Goal: Information Seeking & Learning: Find specific fact

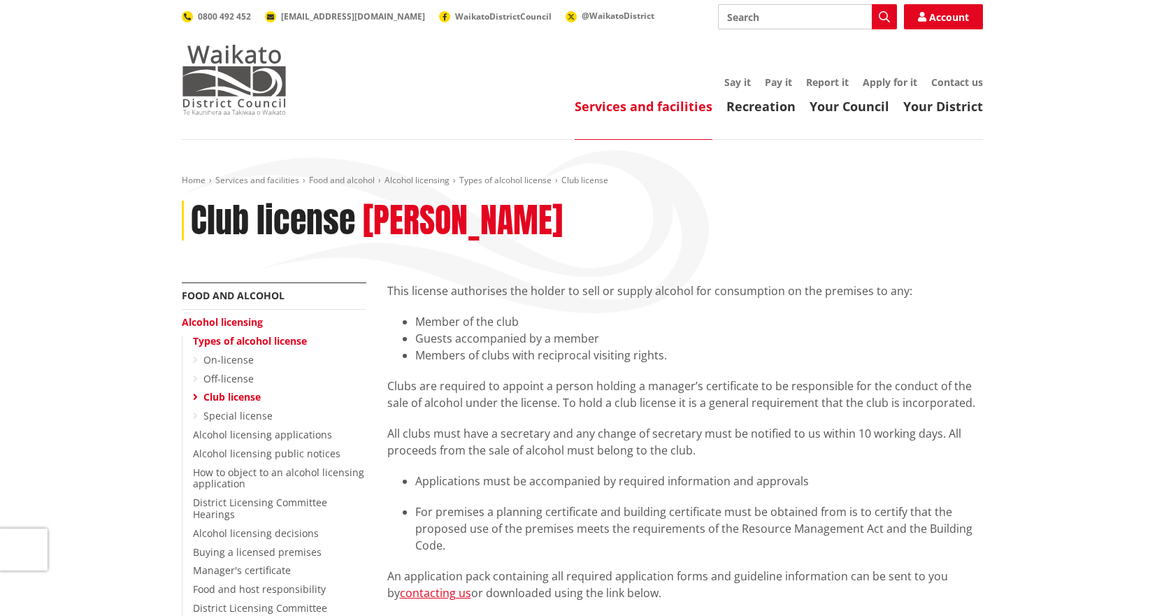
click at [235, 81] on img at bounding box center [234, 80] width 105 height 70
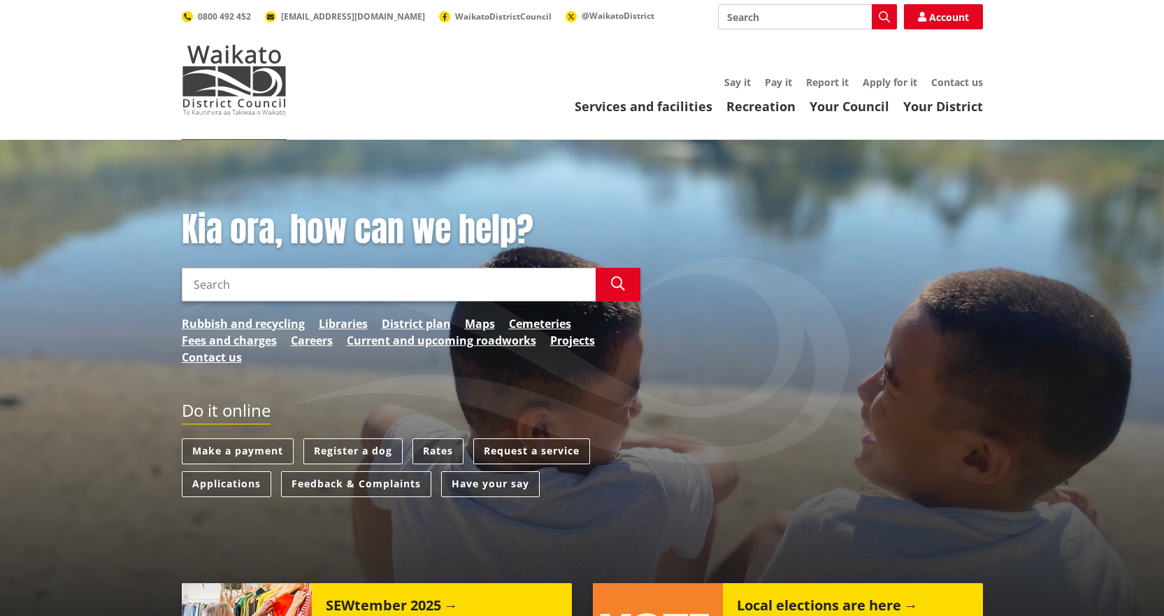
click at [442, 449] on link "Rates" at bounding box center [437, 451] width 51 height 26
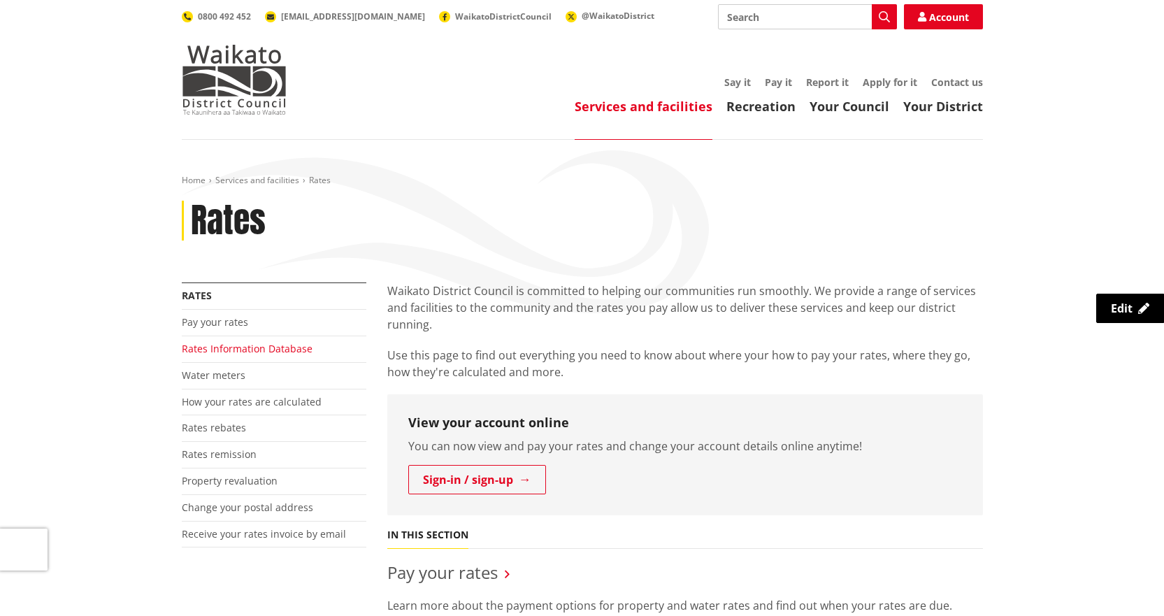
click at [217, 344] on link "Rates Information Database" at bounding box center [247, 348] width 131 height 13
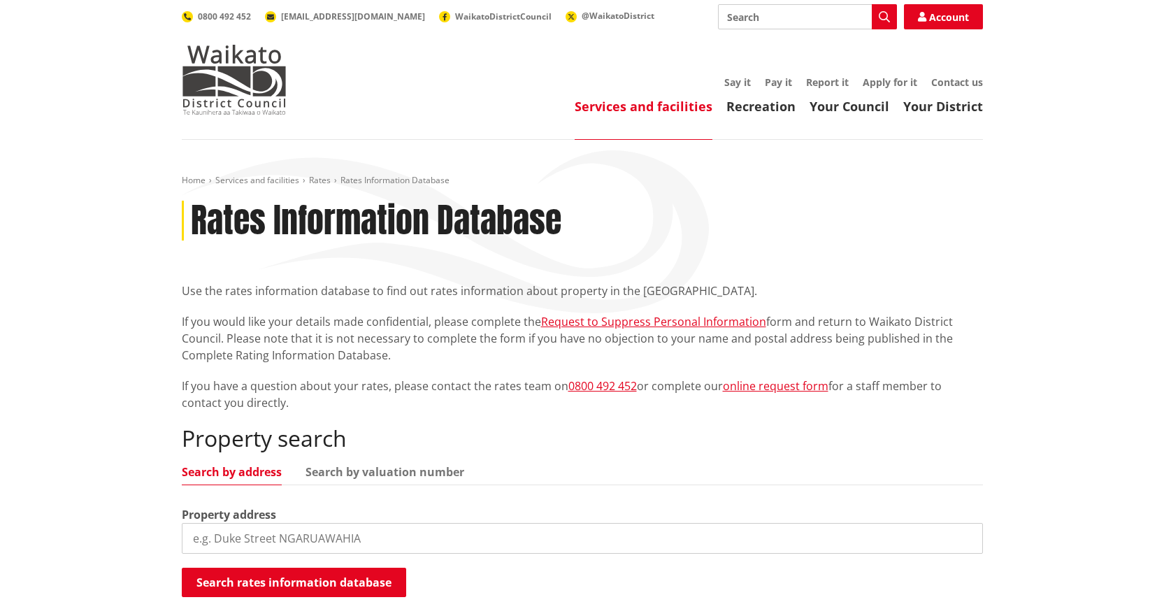
click at [368, 543] on input "search" at bounding box center [582, 538] width 801 height 31
type input "11a kingfisher way"
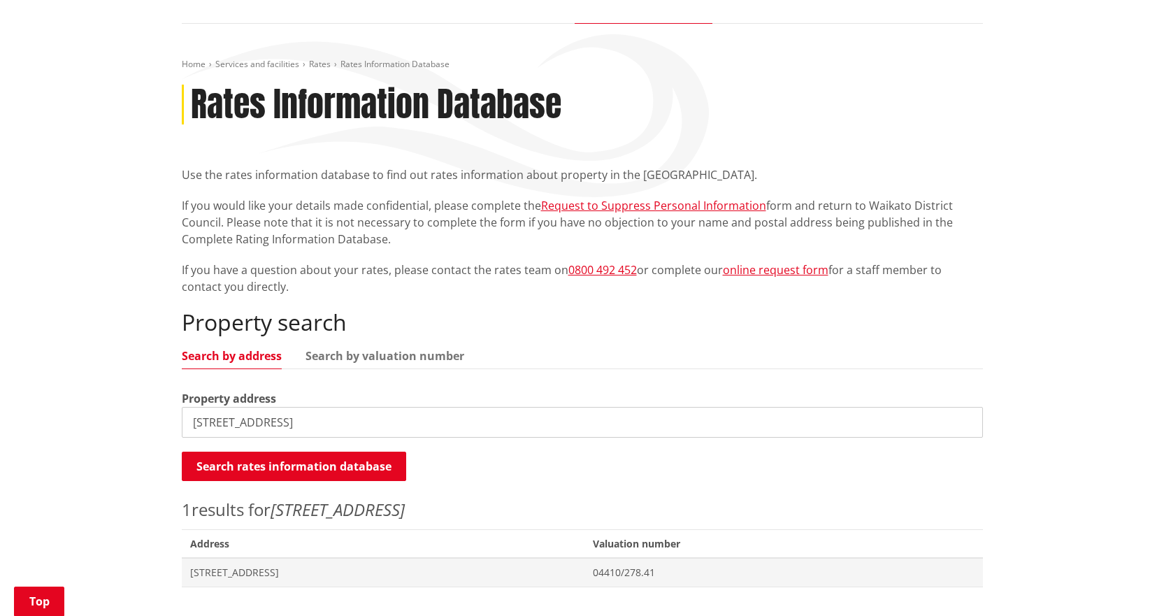
scroll to position [210, 0]
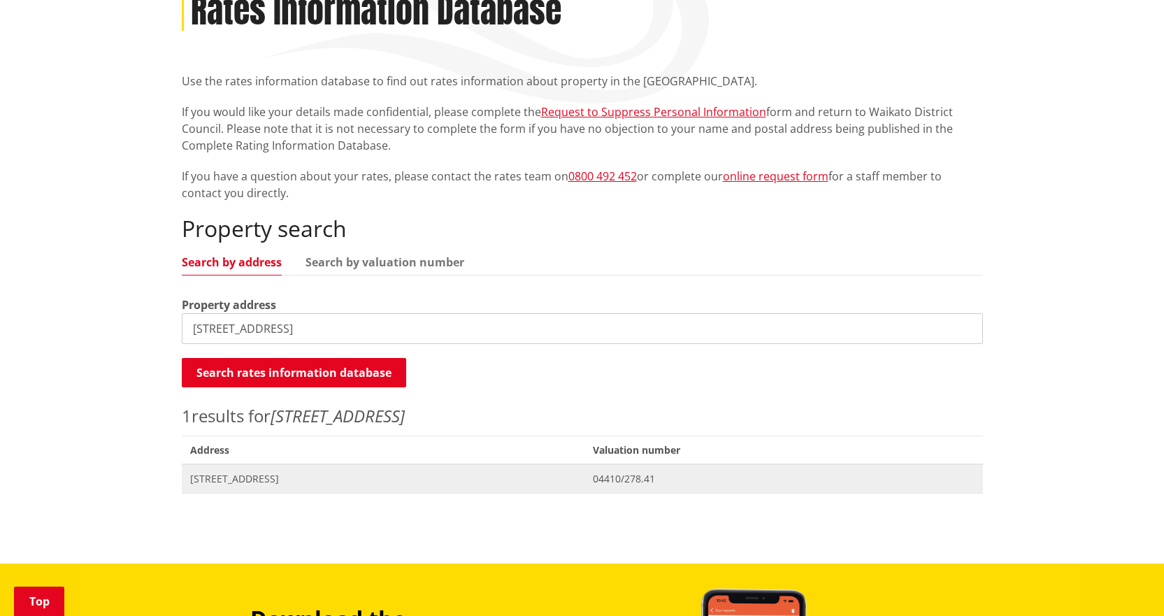
click at [301, 477] on span "11A Kingfisher Way TE KOWHAI" at bounding box center [383, 479] width 386 height 14
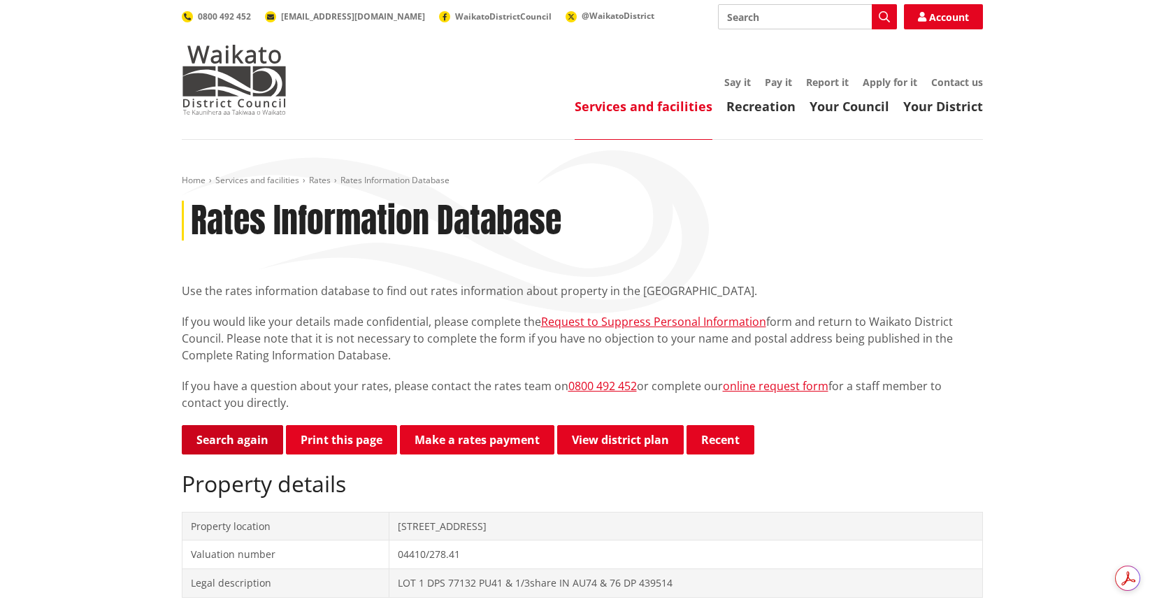
click at [235, 427] on link "Search again" at bounding box center [232, 439] width 101 height 29
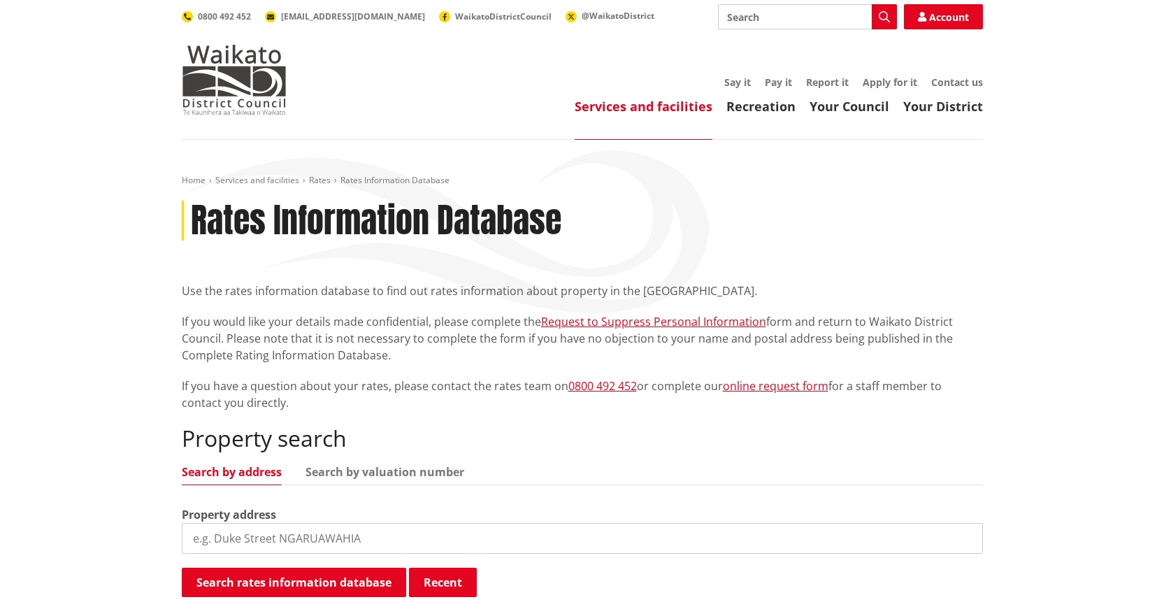
click at [300, 544] on input "search" at bounding box center [582, 538] width 801 height 31
type input "1319 orini"
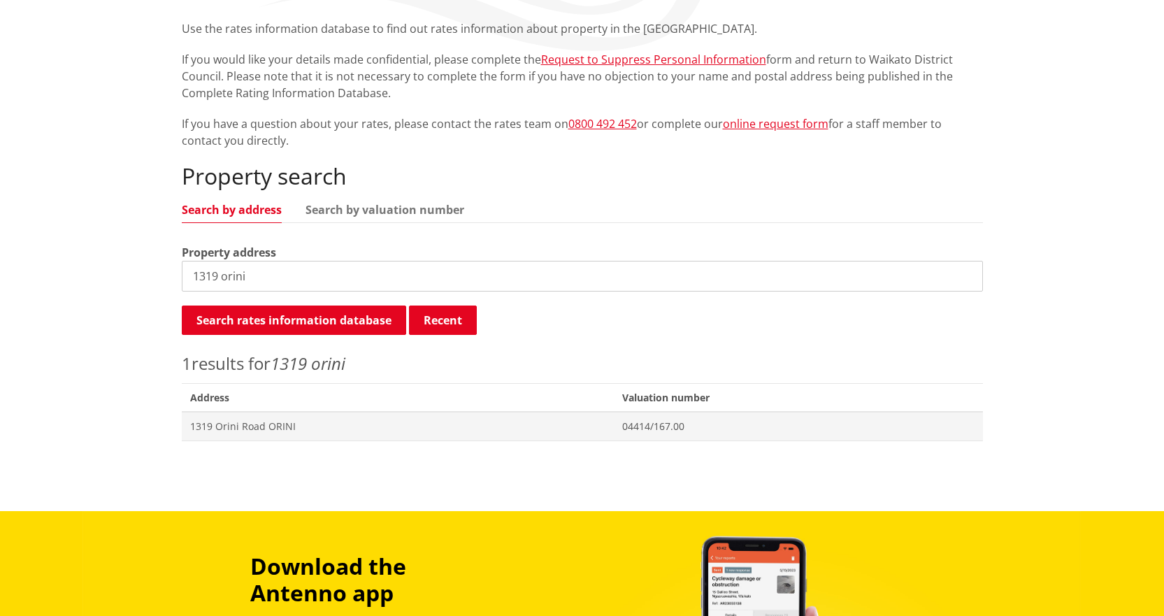
scroll to position [349, 0]
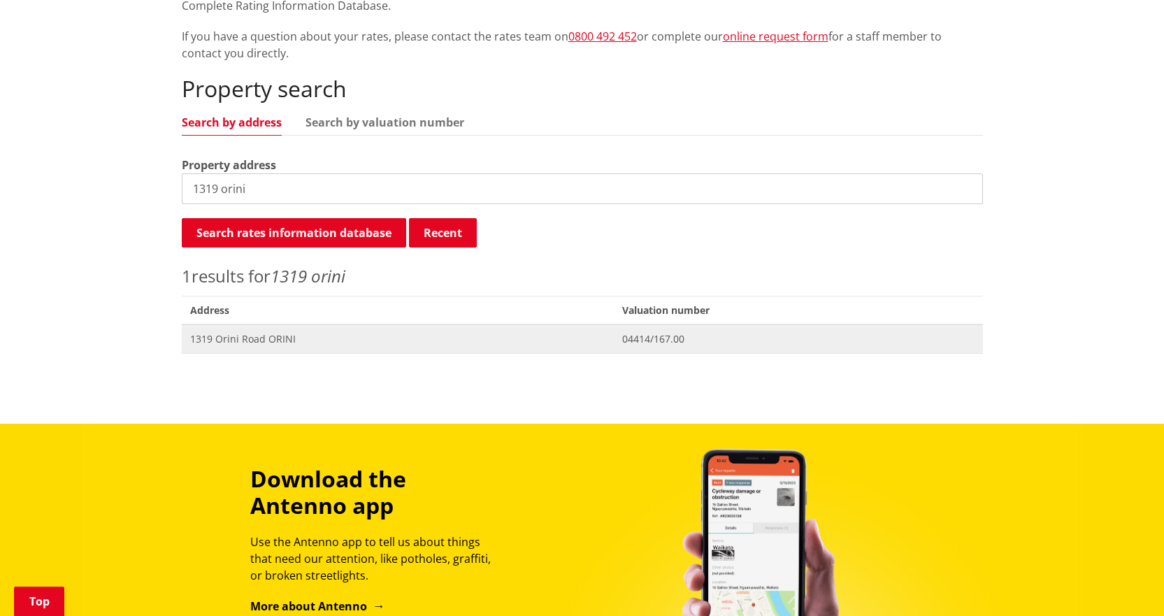
click at [251, 339] on span "1319 Orini Road ORINI" at bounding box center [398, 339] width 416 height 14
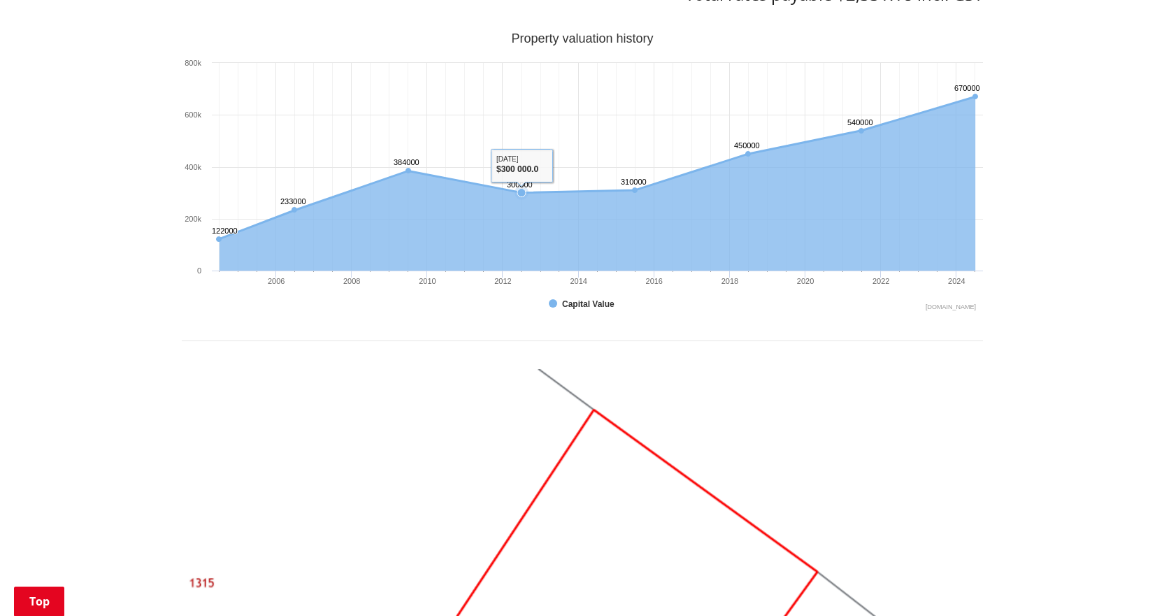
scroll to position [629, 0]
